Goal: Task Accomplishment & Management: Use online tool/utility

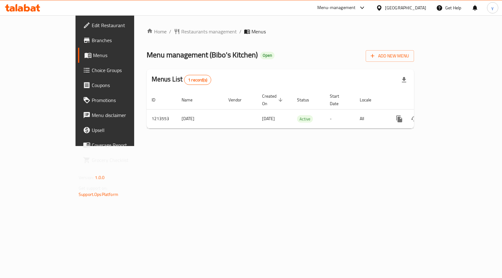
click at [78, 65] on link "Choice Groups" at bounding box center [118, 70] width 81 height 15
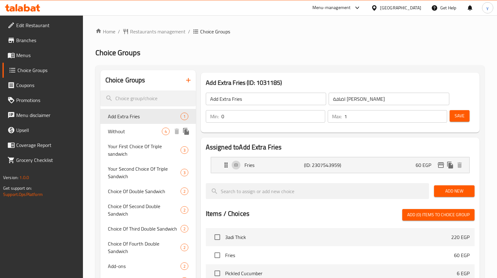
click at [133, 132] on span "Without" at bounding box center [135, 131] width 54 height 7
type input "Without"
type input "بدون"
type input "4"
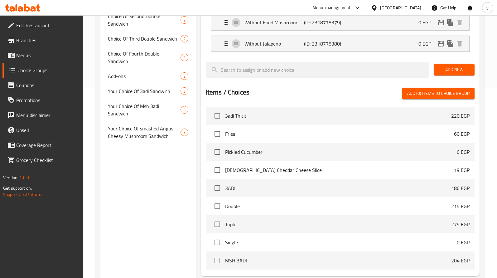
scroll to position [189, 0]
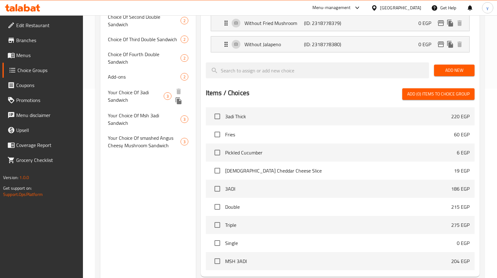
click at [147, 73] on span "Add-ons" at bounding box center [144, 76] width 73 height 7
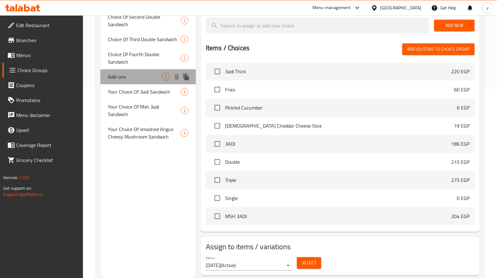
type input "Add-ons"
type input "إضافات"
type input "9"
click at [147, 73] on span "Add-ons" at bounding box center [135, 76] width 54 height 7
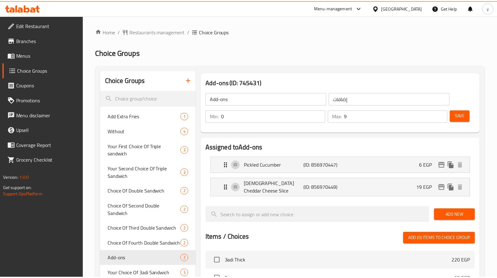
scroll to position [207, 0]
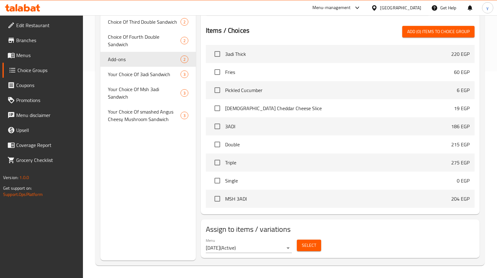
click at [16, 5] on icon at bounding box center [17, 7] width 2 height 7
